Goal: Task Accomplishment & Management: Manage account settings

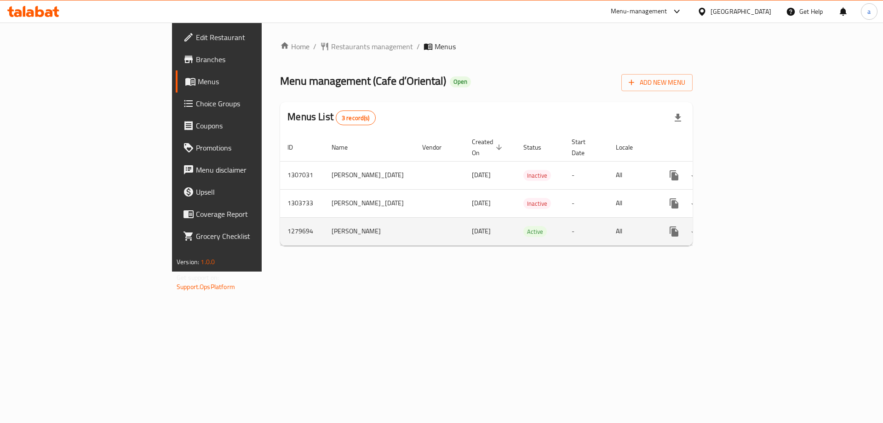
click at [744, 227] on icon "enhanced table" at bounding box center [740, 231] width 8 height 8
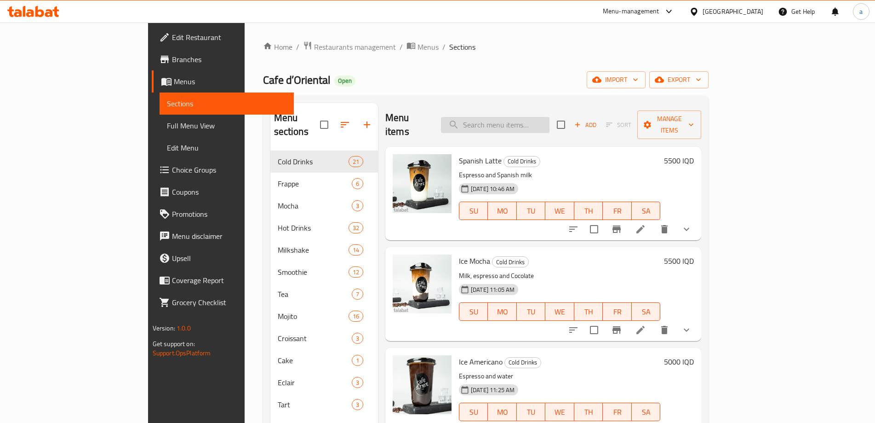
click at [549, 117] on input "search" at bounding box center [495, 125] width 109 height 16
paste input "ice macha shake"
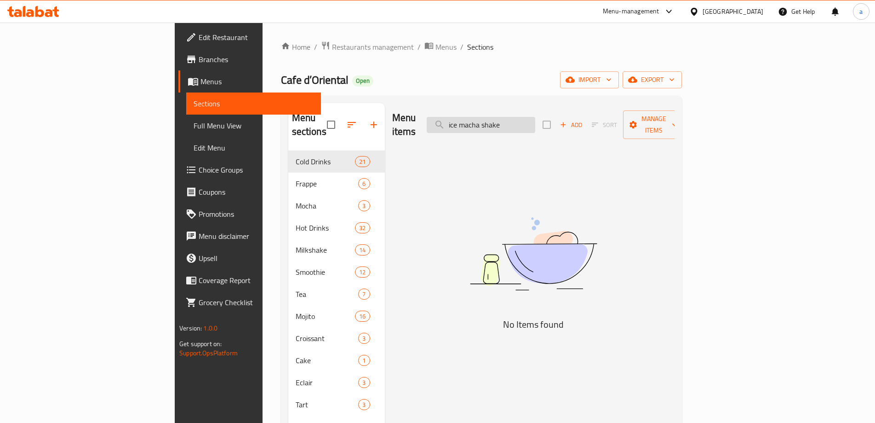
click at [520, 119] on input "ice macha shake" at bounding box center [481, 125] width 109 height 16
click at [518, 117] on input "iced macha shake" at bounding box center [481, 125] width 109 height 16
click at [535, 118] on input "macha shake" at bounding box center [481, 125] width 109 height 16
click at [535, 118] on input "macha" at bounding box center [481, 125] width 109 height 16
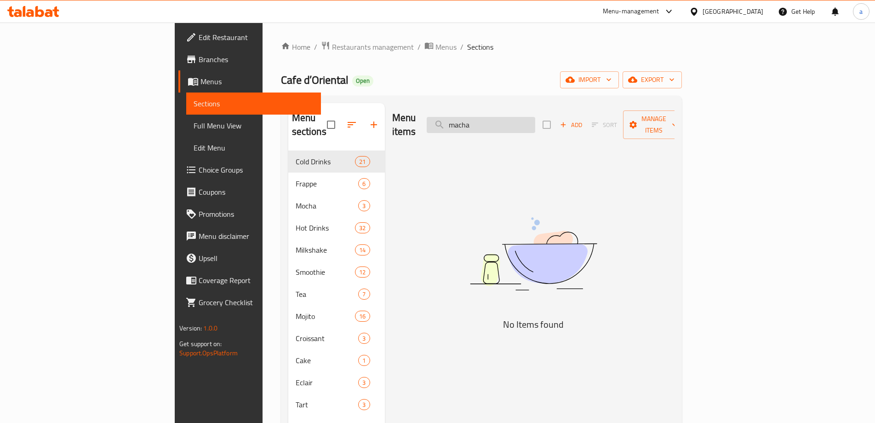
type input "macha"
click at [514, 118] on input "macha" at bounding box center [481, 125] width 109 height 16
drag, startPoint x: 536, startPoint y: 121, endPoint x: 480, endPoint y: 123, distance: 55.7
click at [480, 123] on div "Menu items macha Add Sort Manage items" at bounding box center [533, 125] width 282 height 44
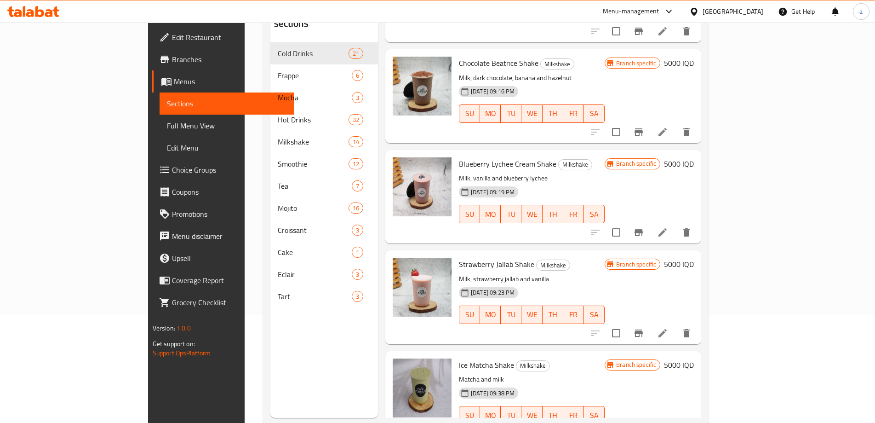
scroll to position [129, 0]
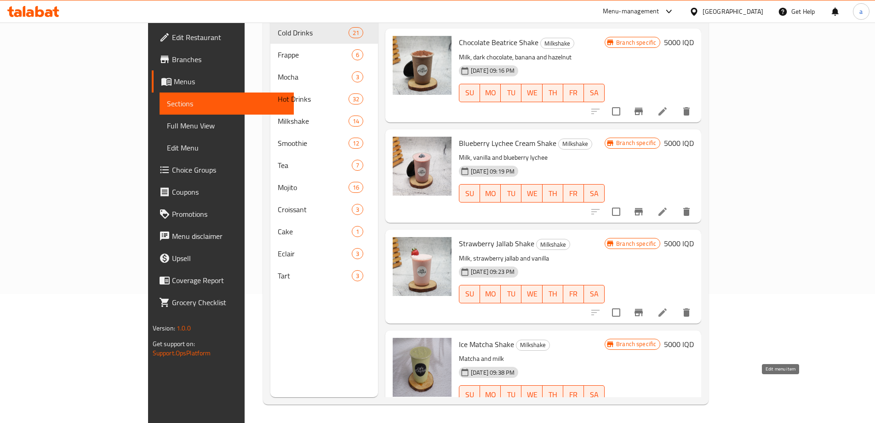
type input "shake"
click at [646, 407] on icon at bounding box center [640, 412] width 11 height 11
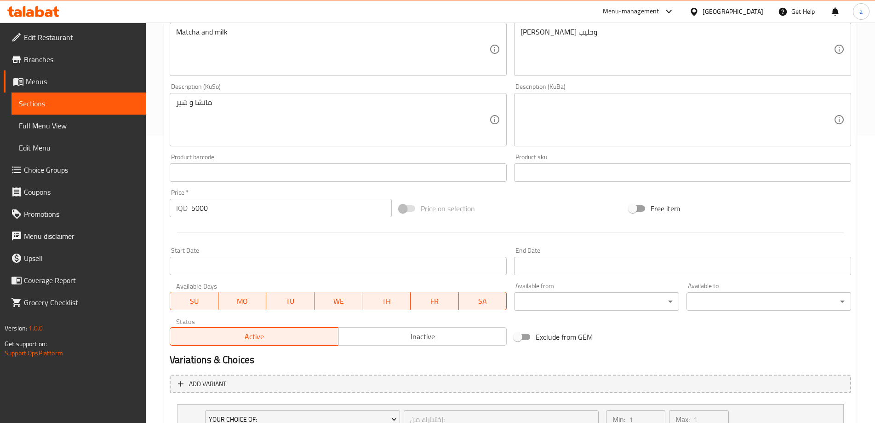
scroll to position [383, 0]
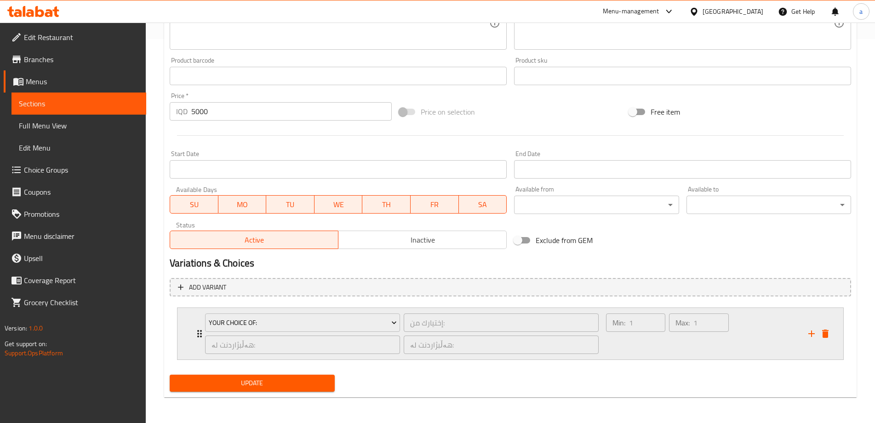
click at [616, 343] on div "Min: 1 ​" at bounding box center [635, 333] width 63 height 44
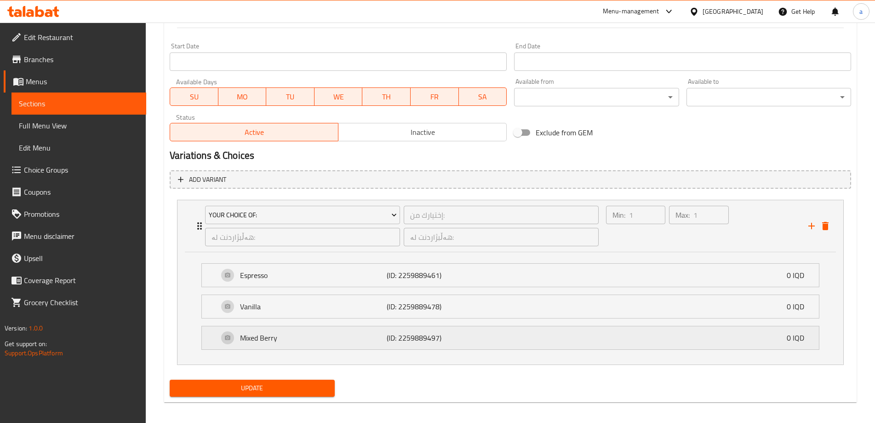
scroll to position [496, 0]
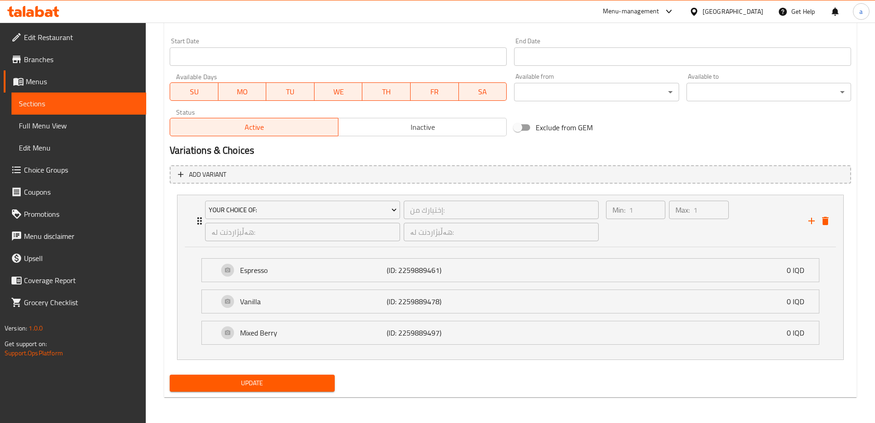
click at [77, 103] on span "Sections" at bounding box center [79, 103] width 120 height 11
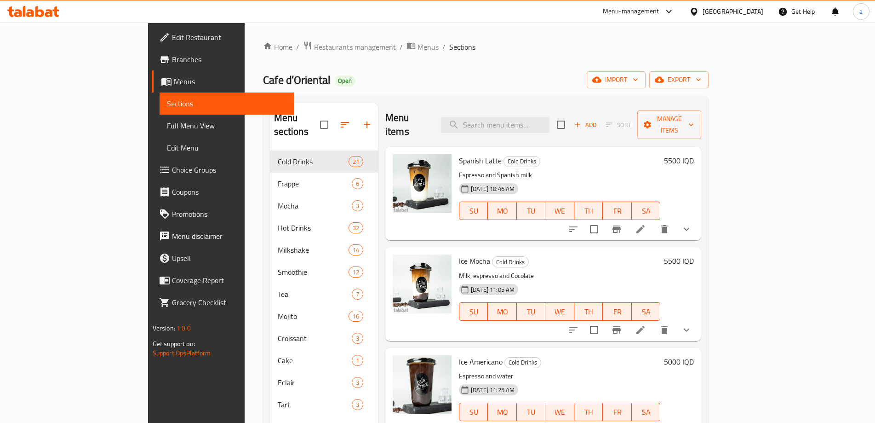
click at [167, 125] on span "Full Menu View" at bounding box center [227, 125] width 120 height 11
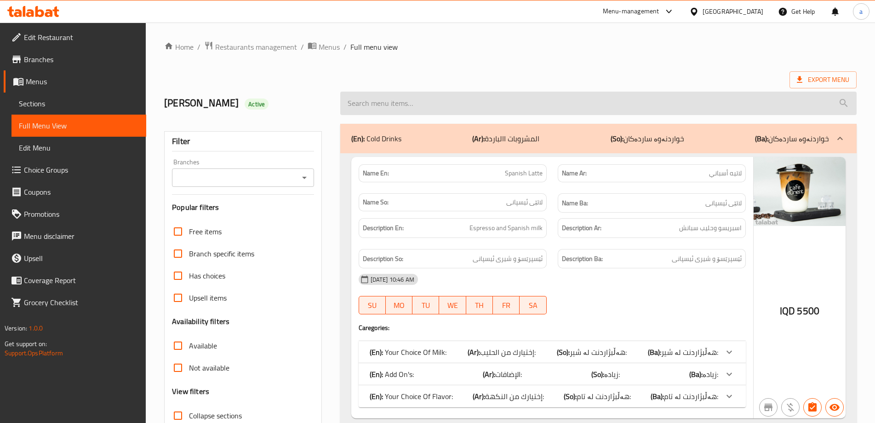
click at [506, 107] on input "search" at bounding box center [598, 102] width 516 height 23
paste input "Almond Milk"
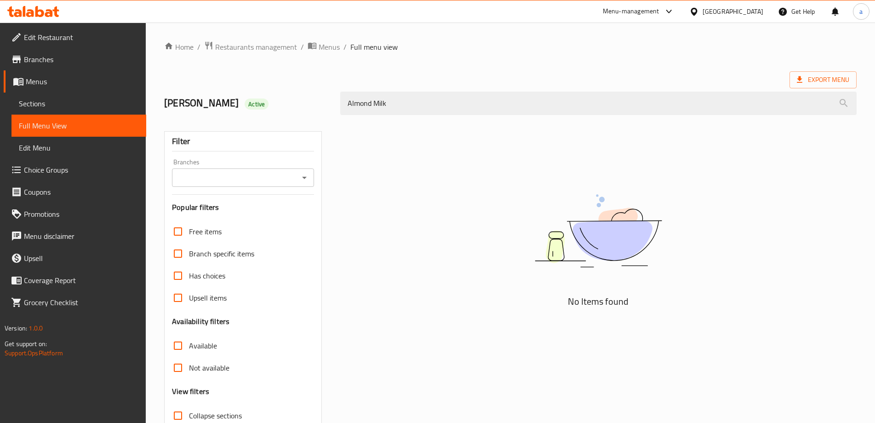
type input "Almond Milk"
drag, startPoint x: 472, startPoint y: 103, endPoint x: 228, endPoint y: 97, distance: 244.2
click at [228, 97] on div "[PERSON_NAME] Active Almond Milk" at bounding box center [510, 103] width 703 height 41
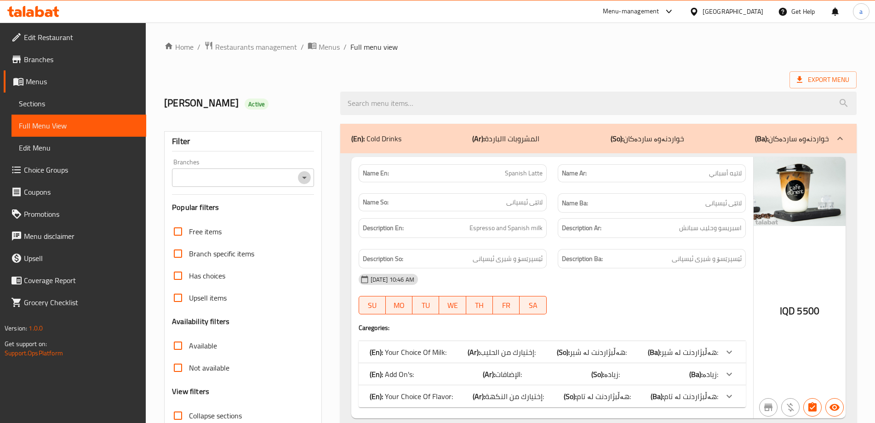
click at [306, 177] on icon "Open" at bounding box center [304, 177] width 11 height 11
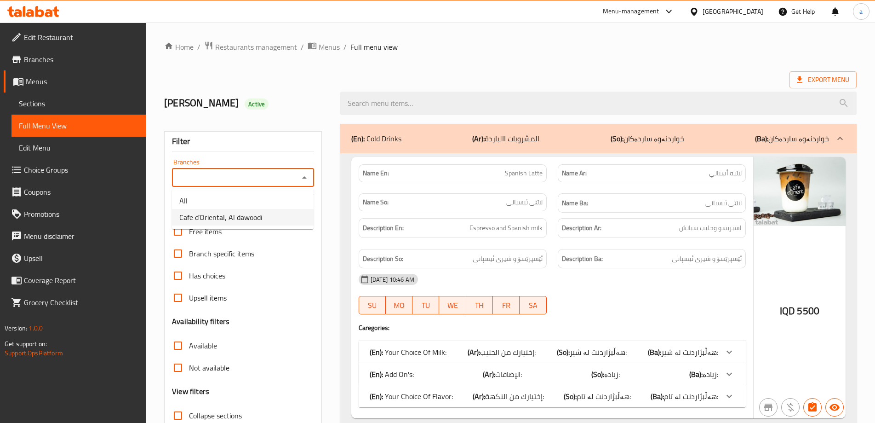
click at [274, 220] on li "Cafe d’Oriental, Al dawoodi" at bounding box center [243, 217] width 142 height 17
type input "Cafe d’Oriental, Al dawoodi"
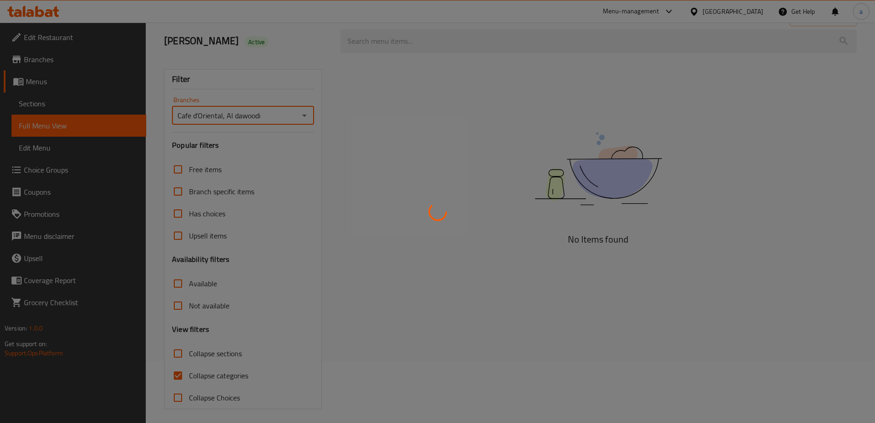
scroll to position [67, 0]
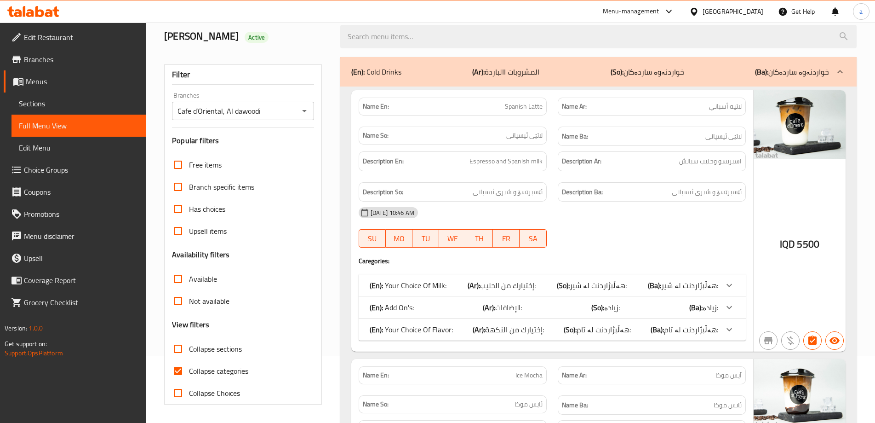
click at [236, 374] on span "Collapse categories" at bounding box center [218, 370] width 59 height 11
click at [189, 374] on input "Collapse categories" at bounding box center [178, 371] width 22 height 22
checkbox input "false"
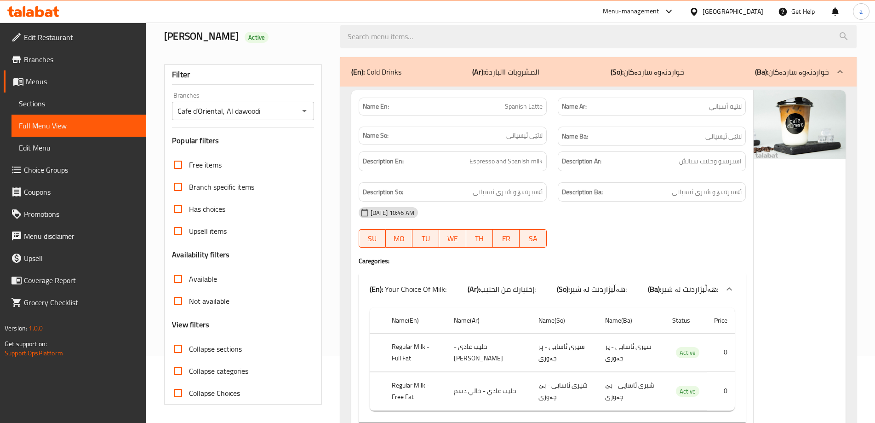
scroll to position [0, 0]
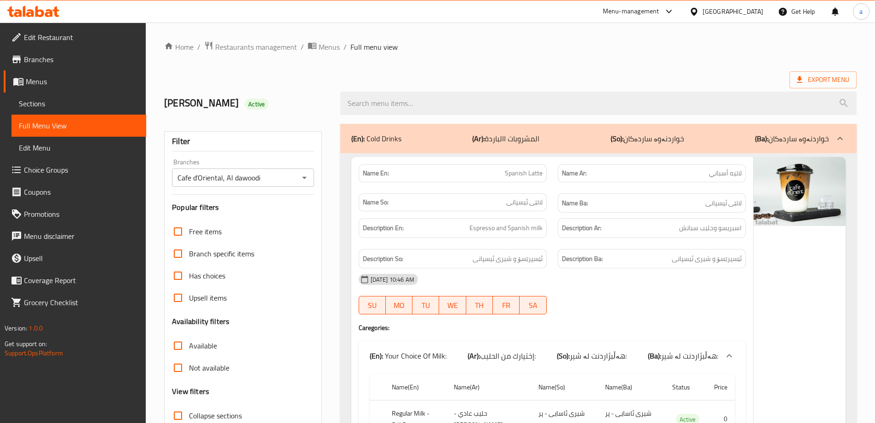
click at [533, 198] on span "لاتێی ئیسپانی" at bounding box center [524, 202] width 36 height 10
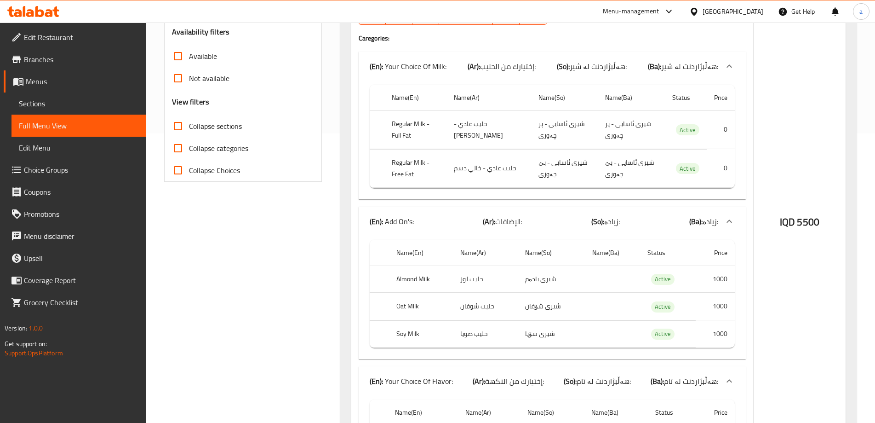
scroll to position [295, 0]
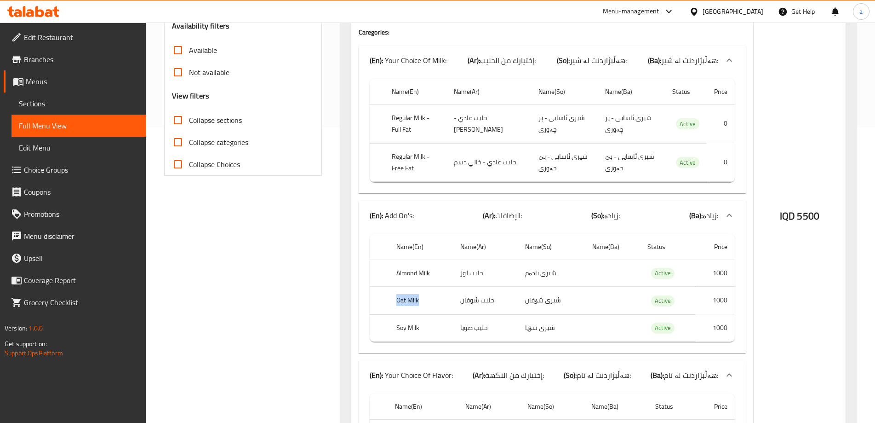
drag, startPoint x: 389, startPoint y: 303, endPoint x: 437, endPoint y: 303, distance: 48.7
click at [437, 303] on tr "Oat Milk حليب شوفان شیری شۆفان Active 1000" at bounding box center [552, 300] width 365 height 27
copy tr "Oat Milk"
drag, startPoint x: 391, startPoint y: 326, endPoint x: 430, endPoint y: 328, distance: 39.1
click at [430, 328] on th "Soy Milk" at bounding box center [421, 327] width 64 height 27
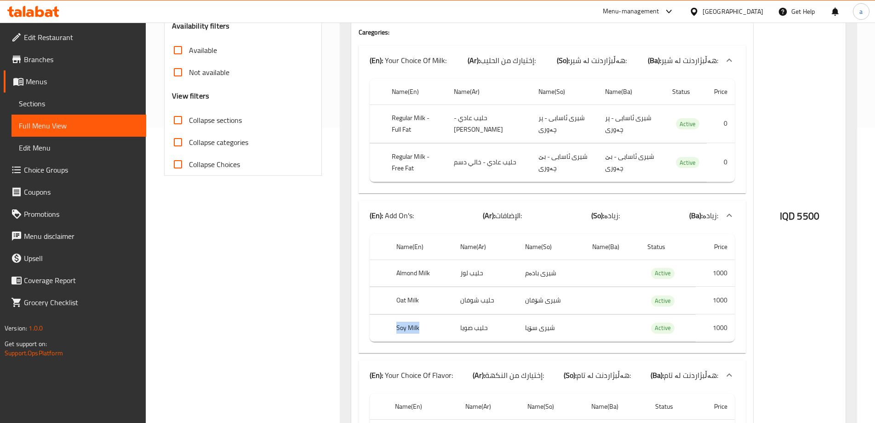
copy th "Soy Milk"
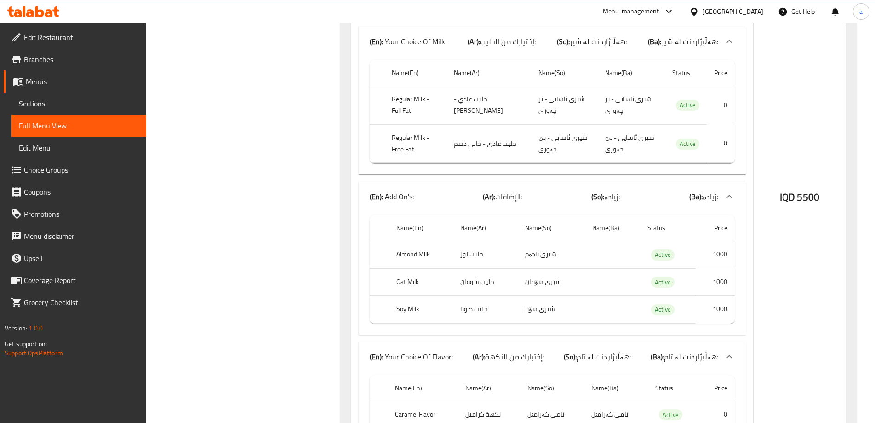
scroll to position [3127, 0]
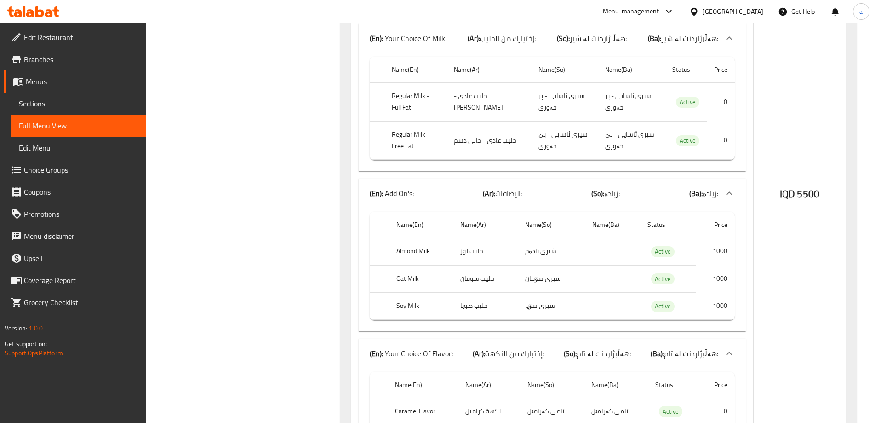
click at [40, 17] on div at bounding box center [33, 11] width 67 height 18
click at [49, 14] on icon at bounding box center [33, 11] width 52 height 11
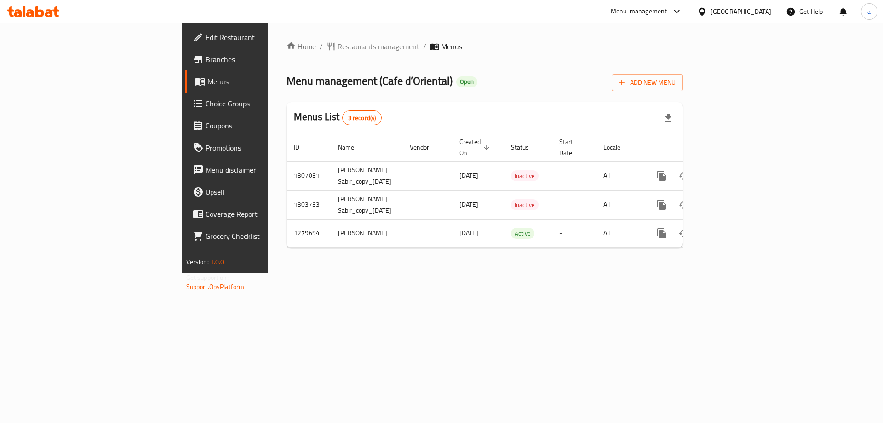
click at [40, 8] on icon at bounding box center [33, 11] width 52 height 11
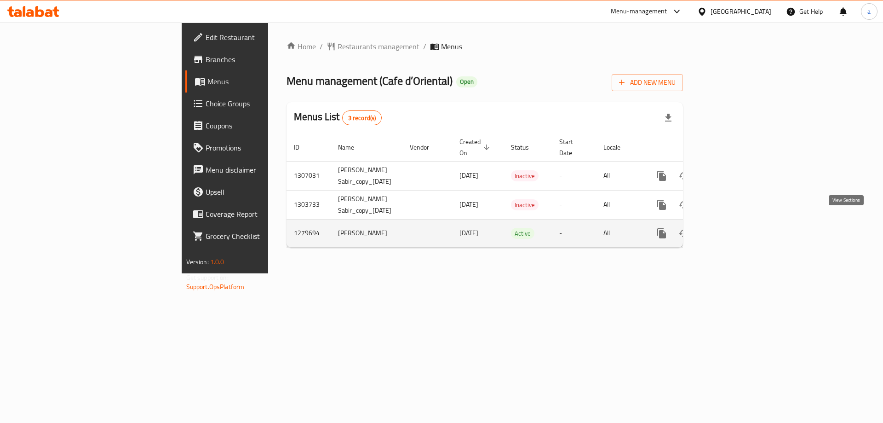
click at [733, 228] on icon "enhanced table" at bounding box center [727, 233] width 11 height 11
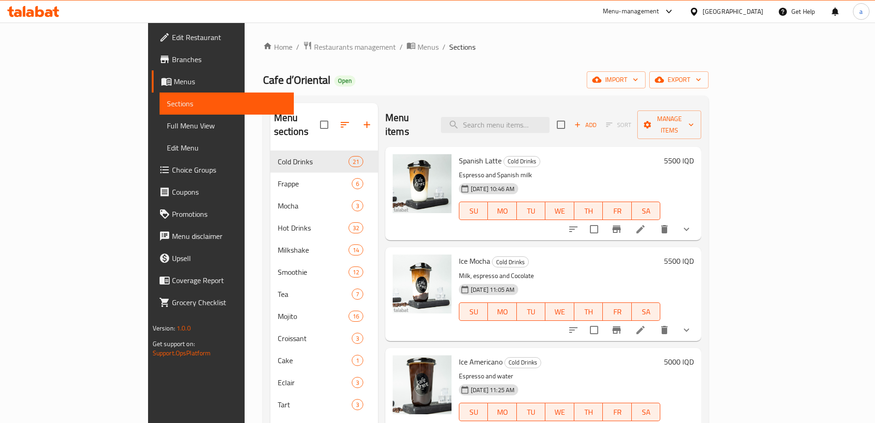
click at [172, 172] on span "Choice Groups" at bounding box center [229, 169] width 115 height 11
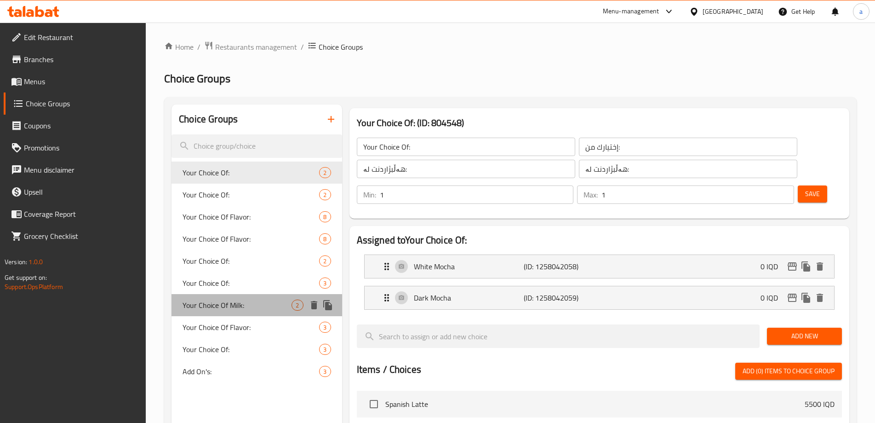
click at [252, 307] on span "Your Choice Of Milk:" at bounding box center [237, 304] width 109 height 11
type input "Your Choice Of Milk:"
type input "إختيارك من الحليب:"
type input "هەڵبژاردنت لە شیر:"
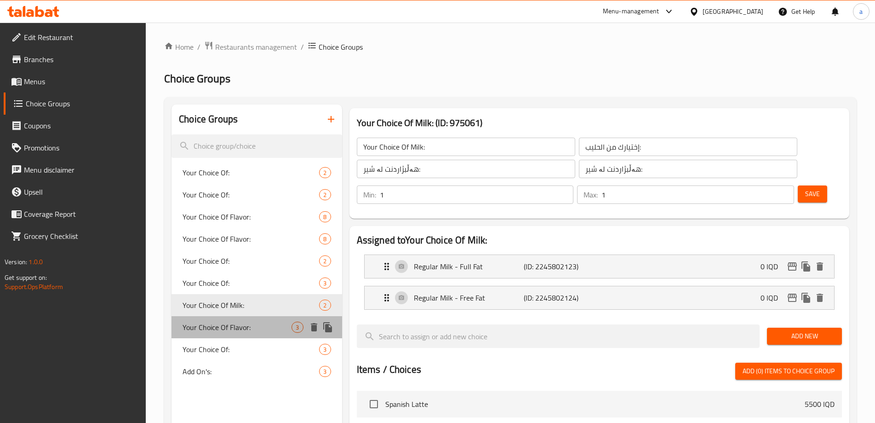
click at [252, 316] on div "Your Choice Of Flavor: 3" at bounding box center [257, 327] width 170 height 22
type input "Your Choice Of Flavor:"
type input "إختيارك من النكهة:"
type input "هەڵبژاردنت لە تام:"
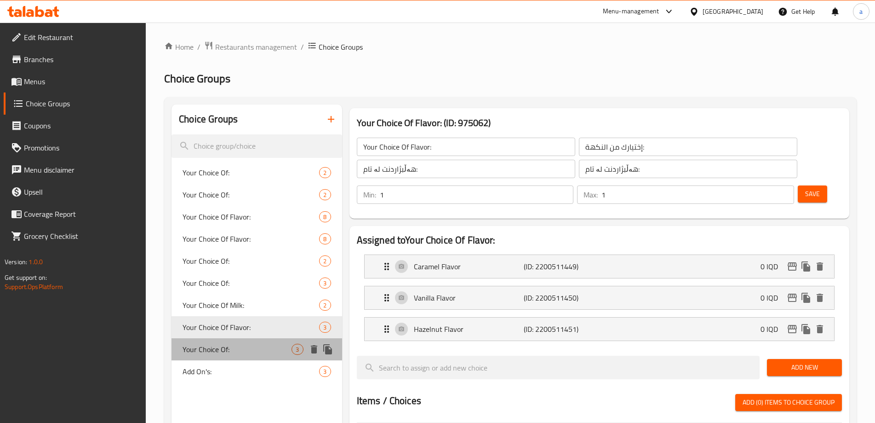
click at [237, 343] on div "Your Choice Of: 3" at bounding box center [257, 349] width 170 height 22
type input "Your Choice Of:"
type input "إختيارك من:"
type input "هەڵبژاردنت لە:"
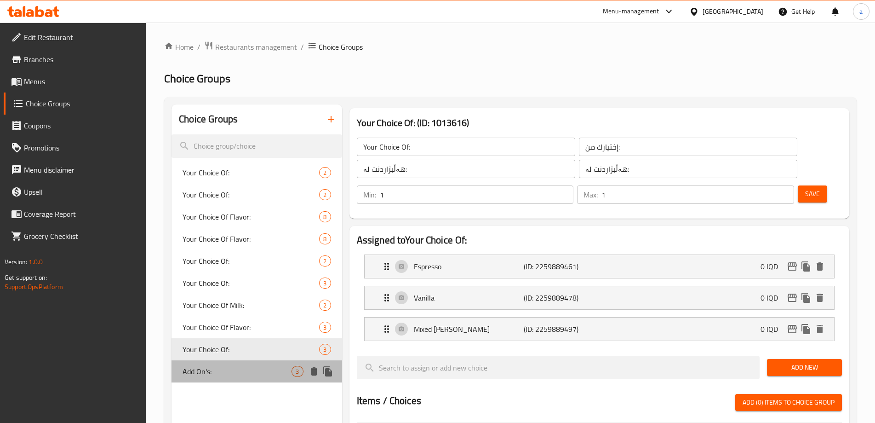
click at [236, 368] on span "Add On's:" at bounding box center [237, 371] width 109 height 11
type input "Add On's:"
type input "الإضافات:"
type input "زیادە:"
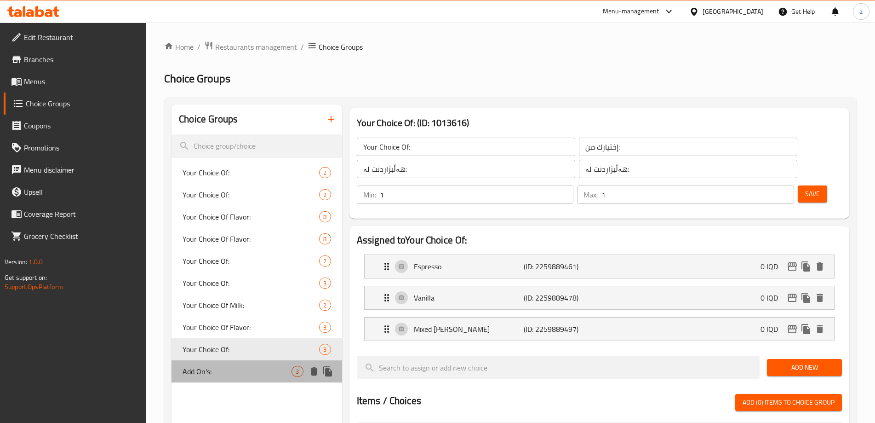
type input "0"
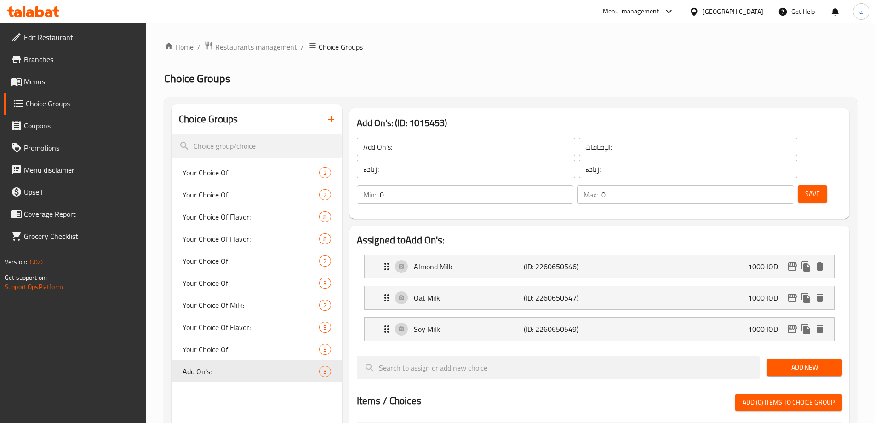
click at [22, 16] on icon at bounding box center [33, 11] width 52 height 11
